Goal: Information Seeking & Learning: Learn about a topic

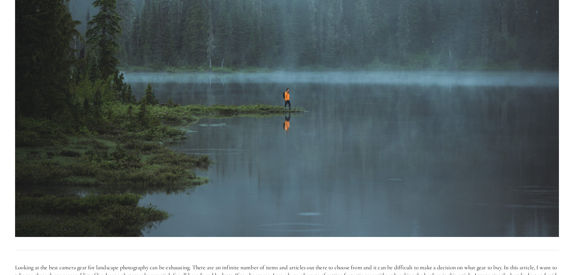
scroll to position [331, 0]
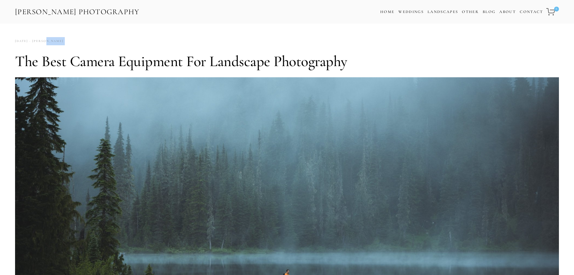
drag, startPoint x: 14, startPoint y: 41, endPoint x: 81, endPoint y: 45, distance: 67.6
click at [94, 43] on div "[PERSON_NAME] [DATE] Comment" at bounding box center [287, 41] width 544 height 8
drag, startPoint x: 87, startPoint y: 40, endPoint x: 98, endPoint y: 48, distance: 13.4
click at [67, 44] on div "[PERSON_NAME] [DATE] Comment" at bounding box center [287, 41] width 544 height 8
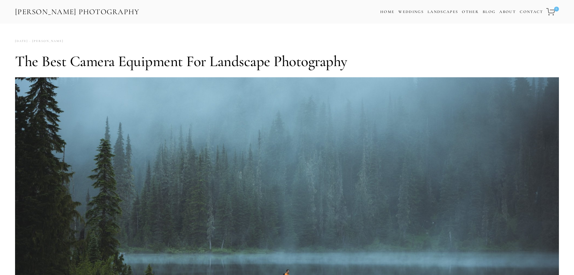
drag, startPoint x: 11, startPoint y: 41, endPoint x: 49, endPoint y: 44, distance: 38.4
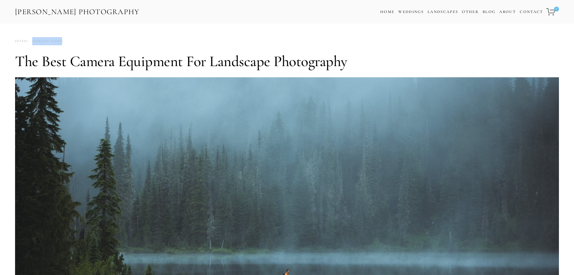
drag, startPoint x: 96, startPoint y: 47, endPoint x: 53, endPoint y: 45, distance: 42.5
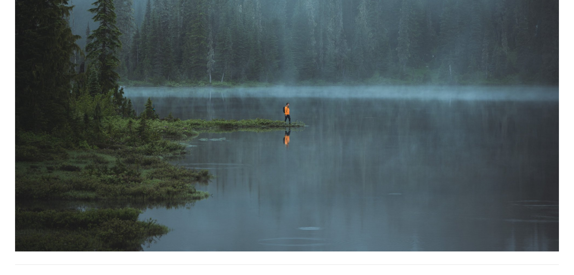
scroll to position [30, 0]
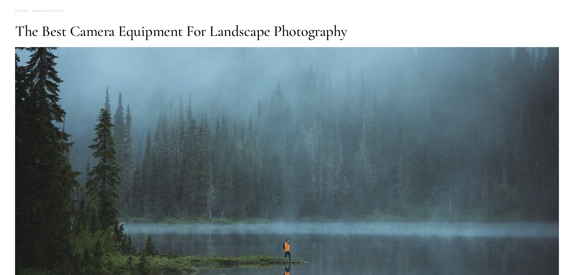
drag, startPoint x: 75, startPoint y: 11, endPoint x: 88, endPoint y: 27, distance: 21.0
click at [64, 11] on link "[PERSON_NAME]" at bounding box center [46, 11] width 36 height 8
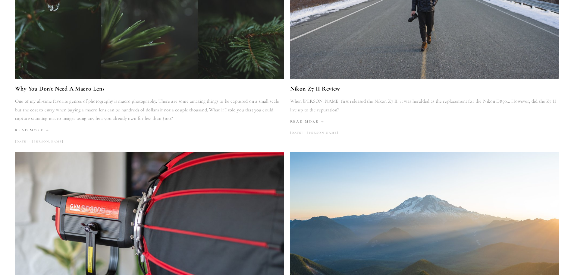
scroll to position [512, 0]
